Goal: Task Accomplishment & Management: Use online tool/utility

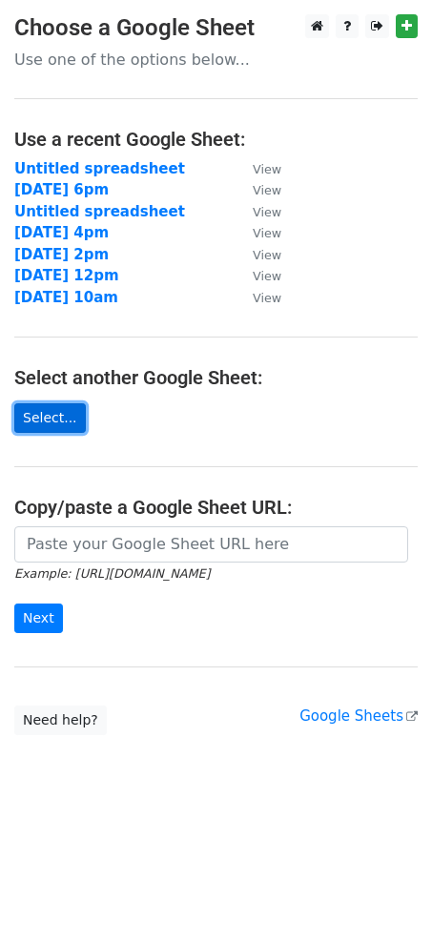
click at [47, 416] on link "Select..." at bounding box center [50, 418] width 72 height 30
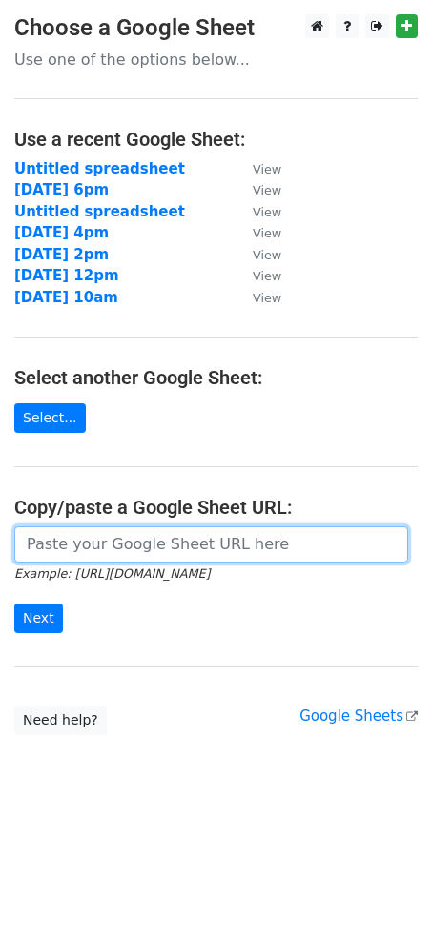
click at [169, 559] on input "url" at bounding box center [211, 544] width 394 height 36
paste input "https://docs.google.com/spreadsheets/d/1YssKQmB4415jko2Aqi0ffYjEZ0g21mJRnA1ACRj…"
type input "https://docs.google.com/spreadsheets/d/1YssKQmB4415jko2Aqi0ffYjEZ0g21mJRnA1ACRj…"
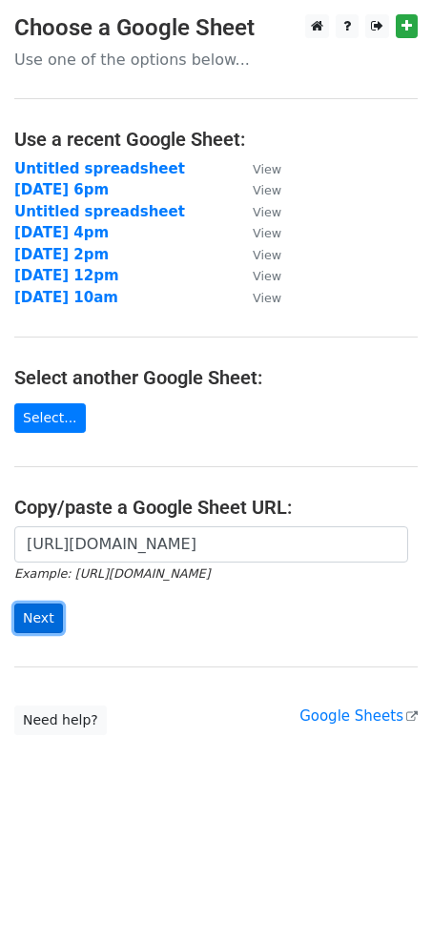
click at [30, 617] on input "Next" at bounding box center [38, 619] width 49 height 30
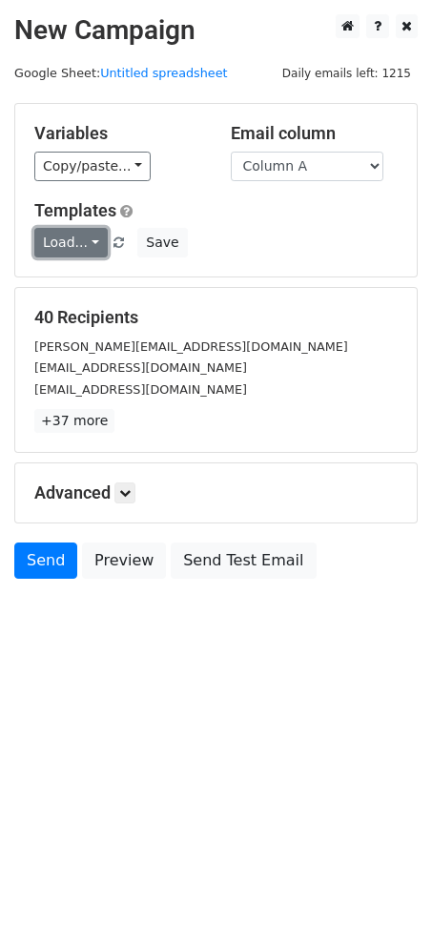
click at [82, 245] on link "Load..." at bounding box center [70, 243] width 73 height 30
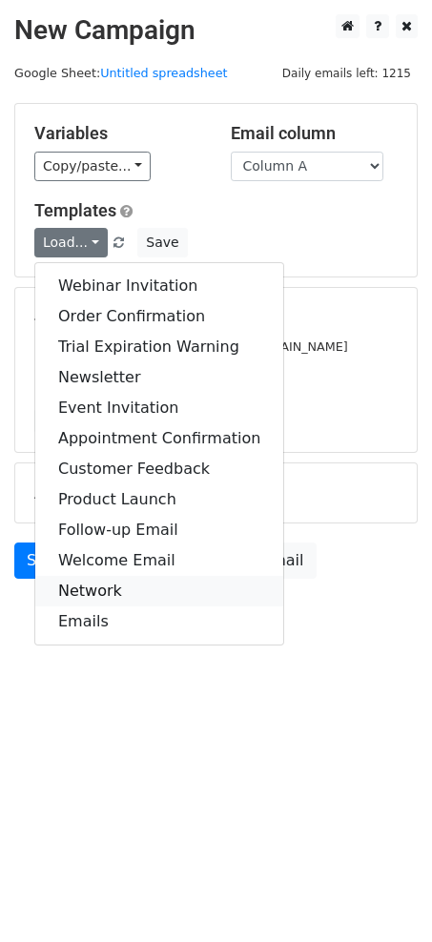
click at [100, 581] on link "Network" at bounding box center [159, 591] width 248 height 31
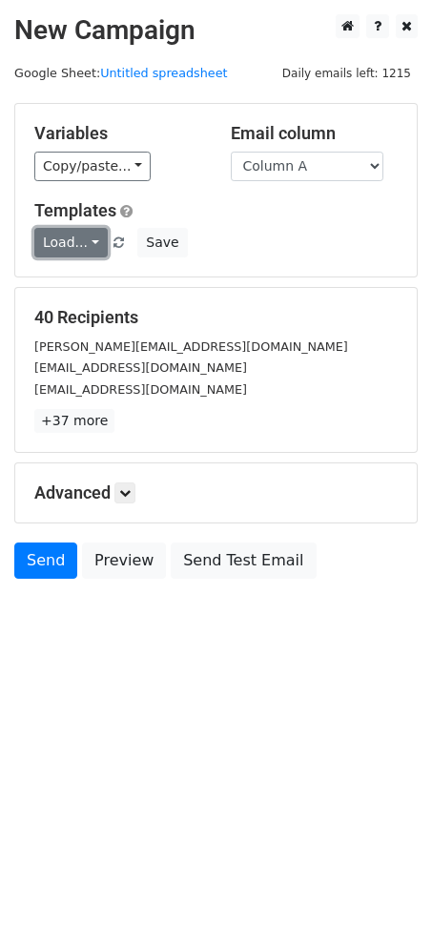
click at [92, 244] on link "Load..." at bounding box center [70, 243] width 73 height 30
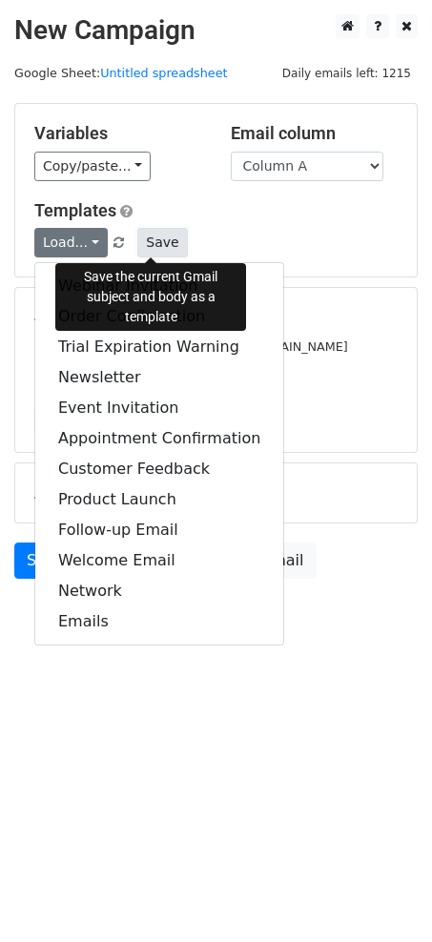
click at [167, 247] on button "Save" at bounding box center [162, 243] width 50 height 30
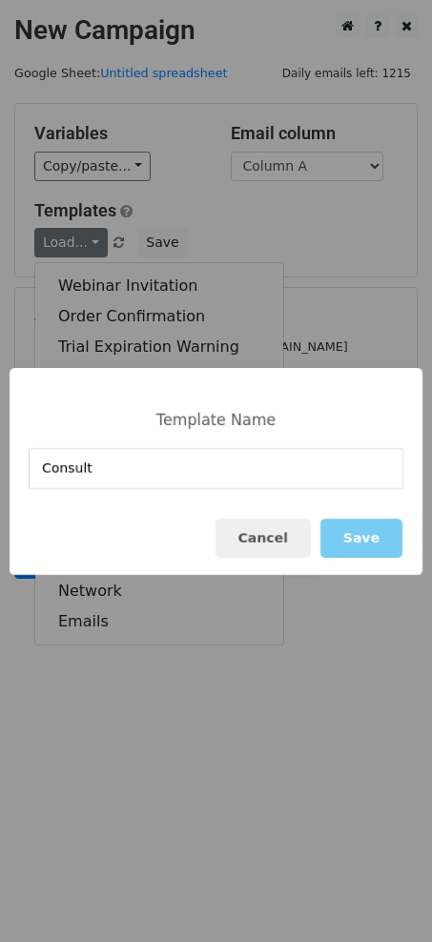
type input "Consult"
click at [356, 525] on button "Save" at bounding box center [361, 538] width 82 height 39
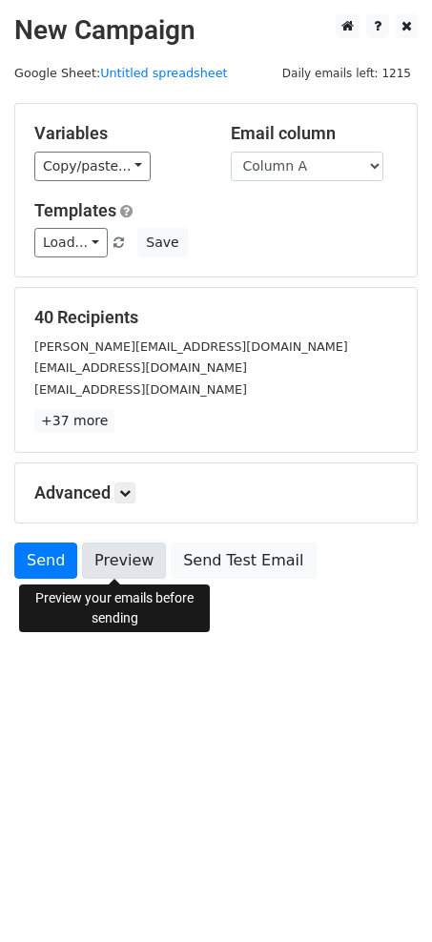
click at [128, 562] on link "Preview" at bounding box center [124, 561] width 84 height 36
